Goal: Transaction & Acquisition: Purchase product/service

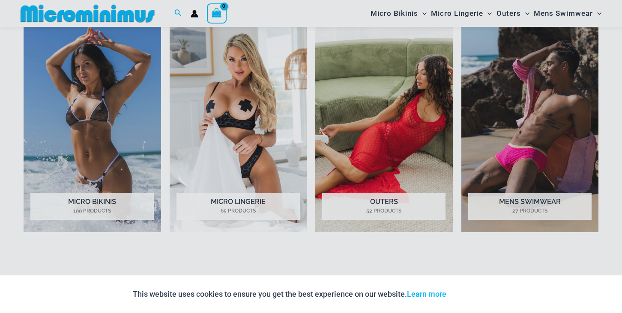
scroll to position [666, 0]
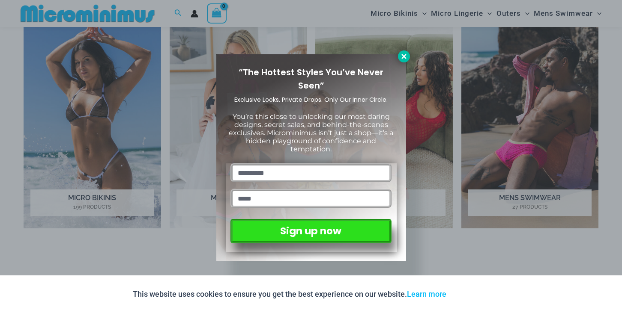
click at [399, 60] on button at bounding box center [404, 57] width 12 height 12
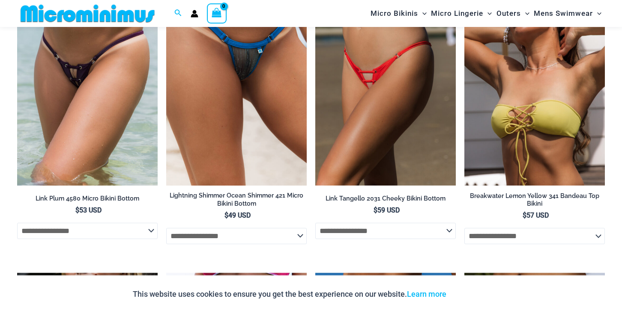
scroll to position [2162, 0]
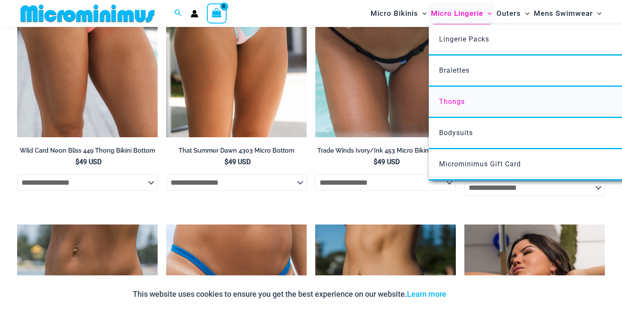
click at [459, 106] on link "Thongs" at bounding box center [556, 102] width 255 height 31
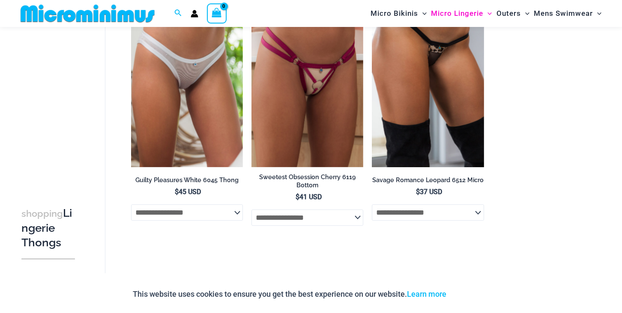
scroll to position [857, 0]
